Goal: Book appointment/travel/reservation

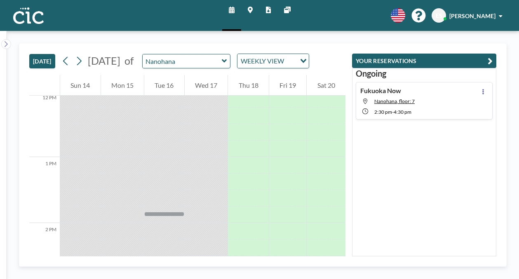
scroll to position [786, 0]
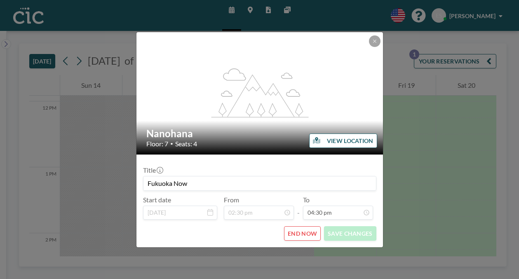
scroll to position [869, 0]
click at [372, 44] on icon at bounding box center [374, 41] width 5 height 5
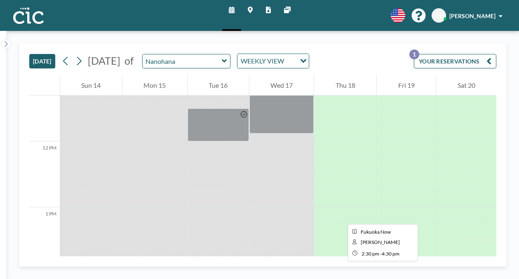
scroll to position [709, 0]
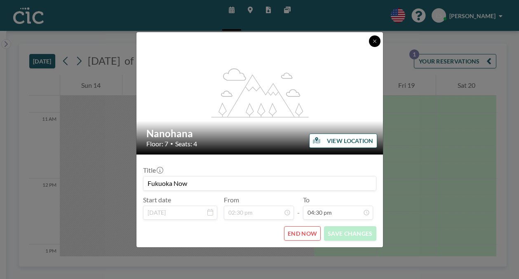
click at [369, 47] on button at bounding box center [375, 41] width 12 height 12
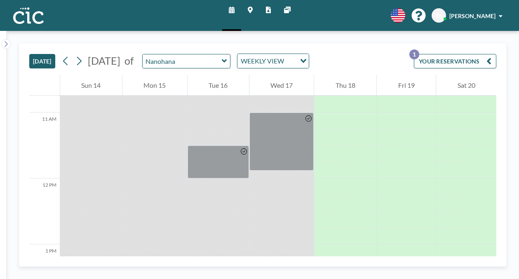
click at [441, 54] on button "YOUR RESERVATIONS 1" at bounding box center [455, 61] width 82 height 14
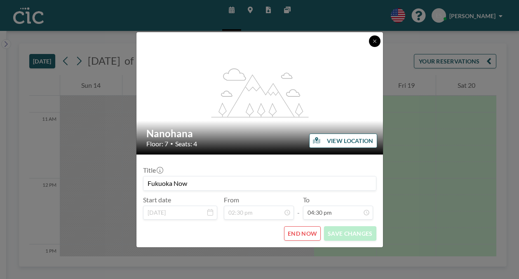
click at [369, 47] on button at bounding box center [375, 41] width 12 height 12
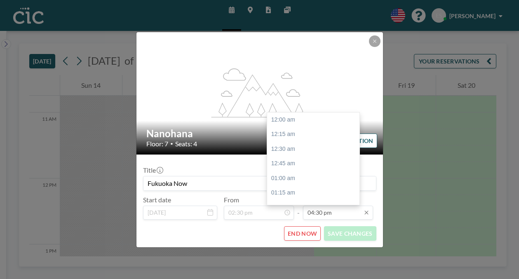
scroll to position [869, 0]
click at [309, 227] on div "04:45 pm" at bounding box center [313, 234] width 92 height 15
click at [334, 206] on input "04:45 pm" at bounding box center [338, 213] width 70 height 14
click at [322, 228] on div "05:00 pm" at bounding box center [313, 235] width 92 height 15
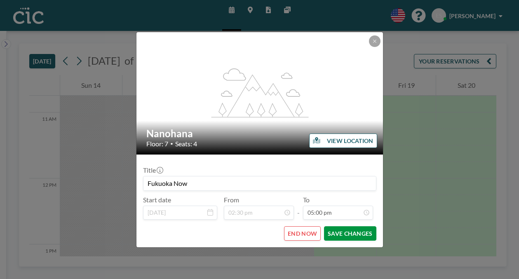
click at [331, 226] on button "SAVE CHANGES" at bounding box center [350, 233] width 52 height 14
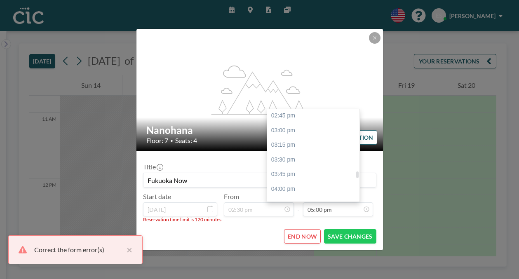
scroll to position [846, 0]
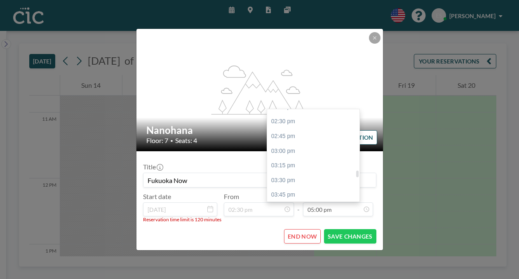
click at [305, 232] on div "04:30 pm" at bounding box center [313, 239] width 92 height 15
type input "04:30 pm"
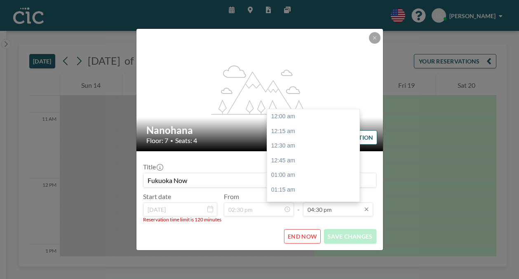
scroll to position [869, 0]
click at [315, 202] on input "04:30 pm" at bounding box center [338, 209] width 70 height 14
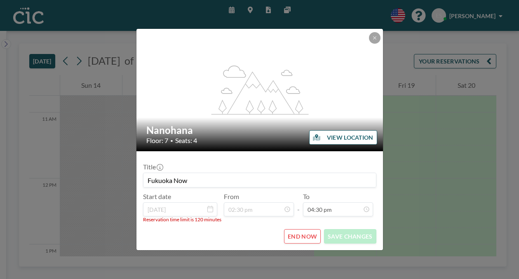
scroll to position [0, 0]
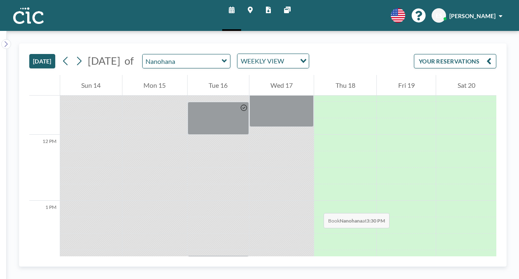
scroll to position [744, 0]
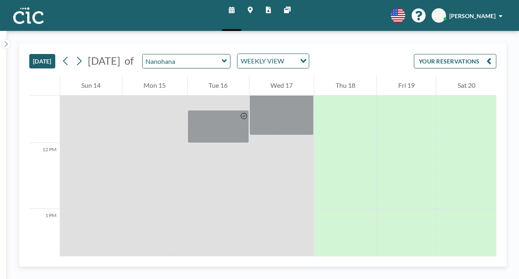
drag, startPoint x: 292, startPoint y: 140, endPoint x: 273, endPoint y: 242, distance: 104.1
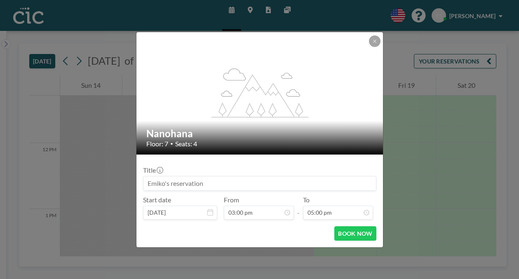
click at [249, 178] on input at bounding box center [259, 183] width 233 height 14
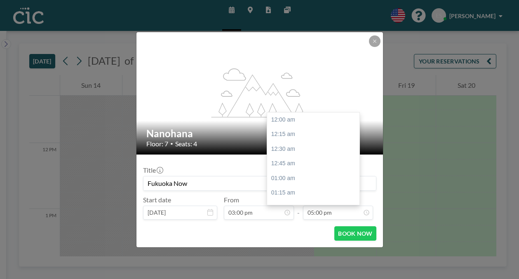
scroll to position [895, 0]
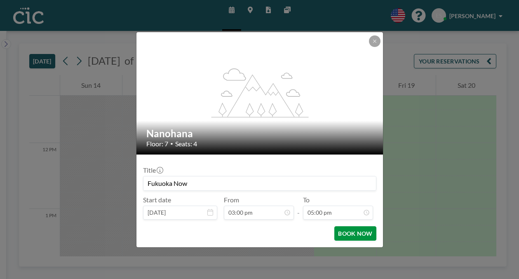
type input "Fukuoka Now"
click at [334, 226] on button "BOOK NOW" at bounding box center [355, 233] width 42 height 14
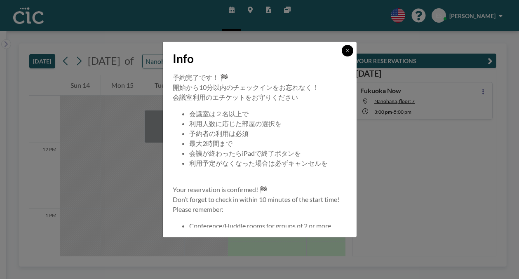
click at [345, 53] on icon at bounding box center [347, 50] width 5 height 5
